Goal: Task Accomplishment & Management: Complete application form

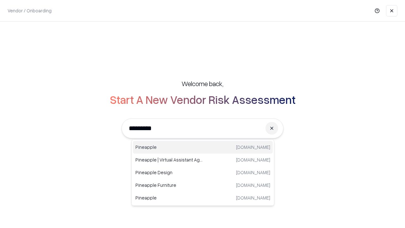
click at [203, 147] on div "Pineapple [DOMAIN_NAME]" at bounding box center [203, 147] width 140 height 13
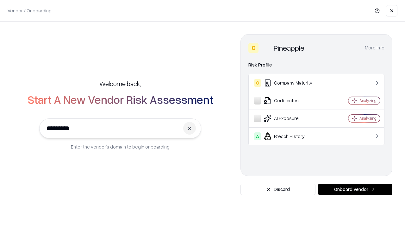
type input "*********"
click at [355, 189] on button "Onboard Vendor" at bounding box center [355, 189] width 74 height 11
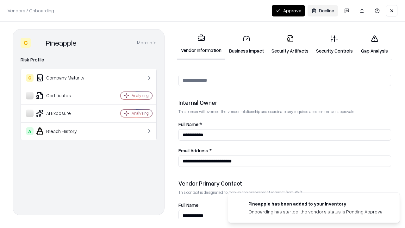
scroll to position [328, 0]
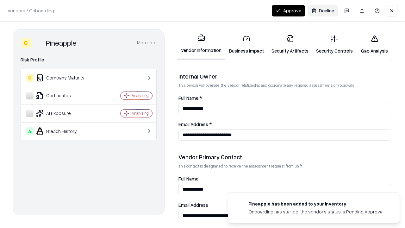
click at [290, 44] on link "Security Artifacts" at bounding box center [290, 44] width 45 height 29
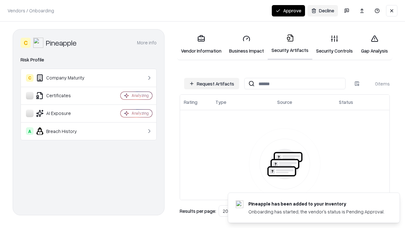
click at [212, 84] on button "Request Artifacts" at bounding box center [211, 83] width 55 height 11
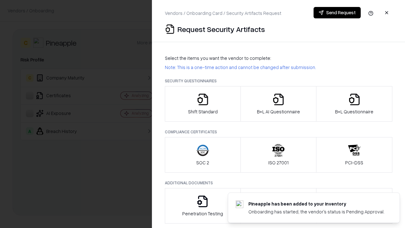
click at [354, 104] on icon "button" at bounding box center [354, 99] width 13 height 13
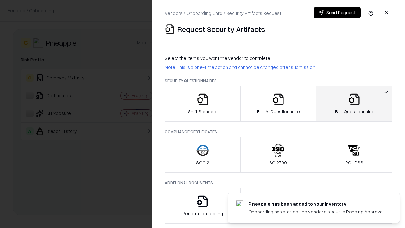
click at [278, 104] on icon "button" at bounding box center [278, 99] width 13 height 13
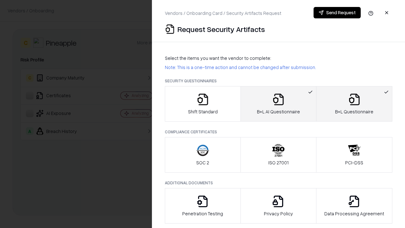
click at [337, 13] on button "Send Request" at bounding box center [337, 12] width 47 height 11
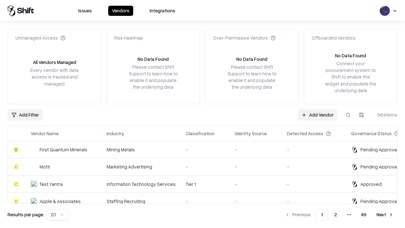
click at [348, 115] on button at bounding box center [347, 114] width 11 height 11
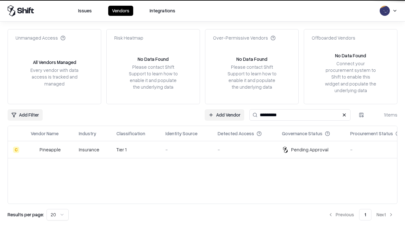
type input "*********"
click at [206, 149] on div "-" at bounding box center [186, 149] width 42 height 7
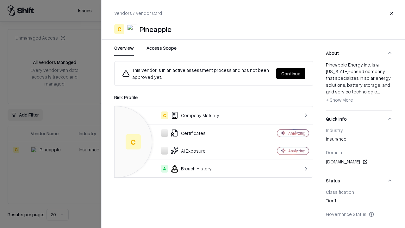
click at [291, 73] on button "Continue" at bounding box center [290, 73] width 29 height 11
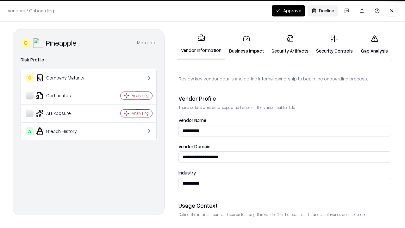
click at [290, 44] on link "Security Artifacts" at bounding box center [290, 44] width 45 height 29
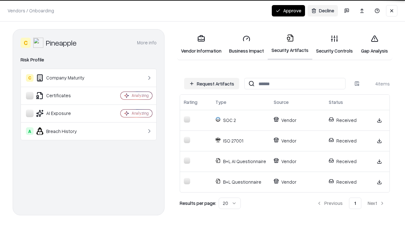
click at [288, 10] on button "Approve" at bounding box center [288, 10] width 33 height 11
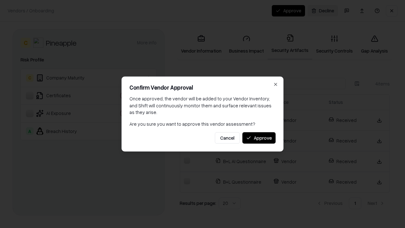
click at [259, 138] on button "Approve" at bounding box center [258, 137] width 33 height 11
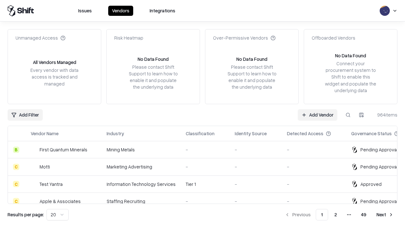
type input "*********"
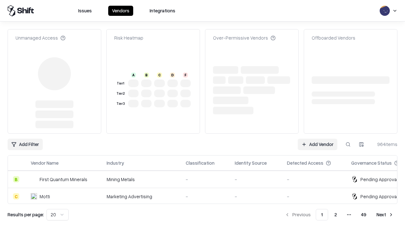
click at [317, 139] on link "Add Vendor" at bounding box center [318, 144] width 40 height 11
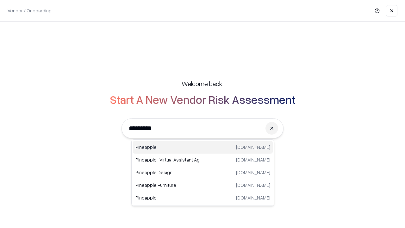
click at [203, 147] on div "Pineapple [DOMAIN_NAME]" at bounding box center [203, 147] width 140 height 13
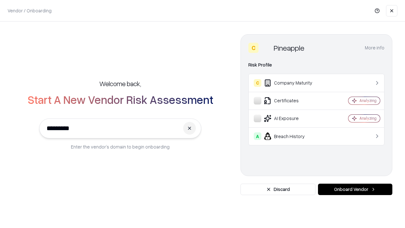
type input "*********"
click at [355, 189] on button "Onboard Vendor" at bounding box center [355, 189] width 74 height 11
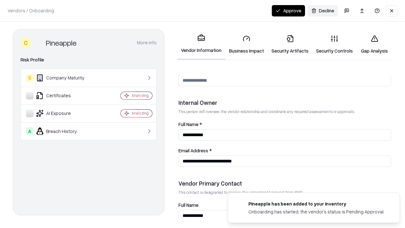
scroll to position [328, 0]
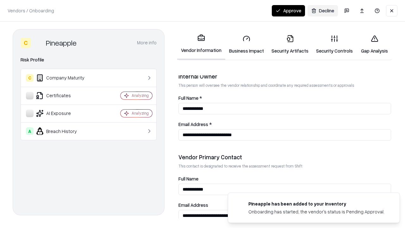
click at [288, 10] on button "Approve" at bounding box center [288, 10] width 33 height 11
